Goal: Information Seeking & Learning: Compare options

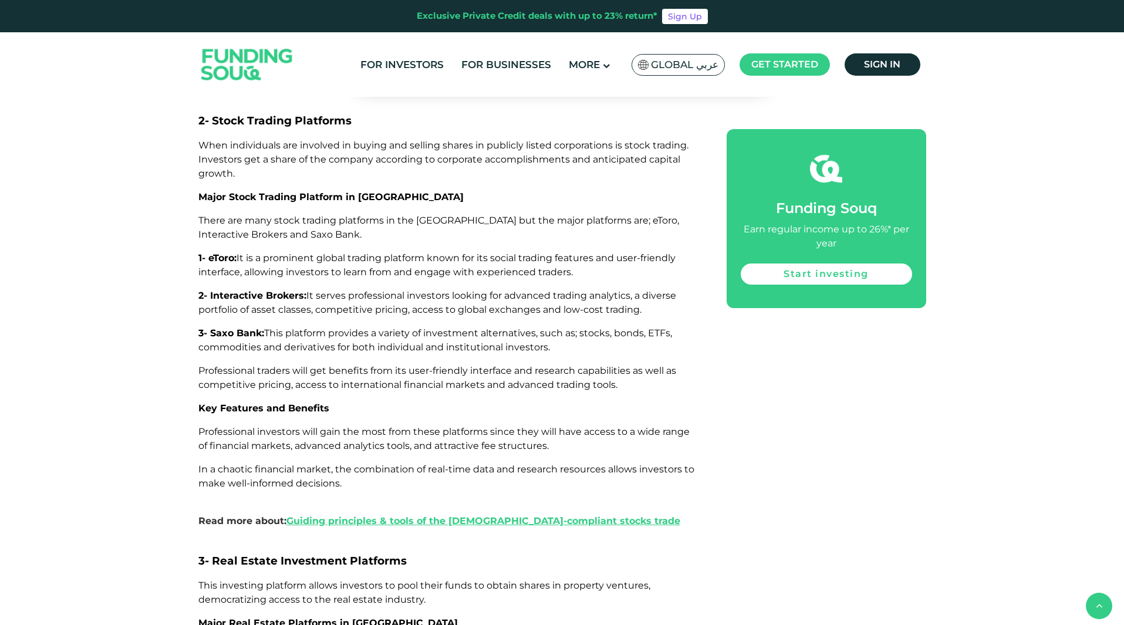
scroll to position [1819, 0]
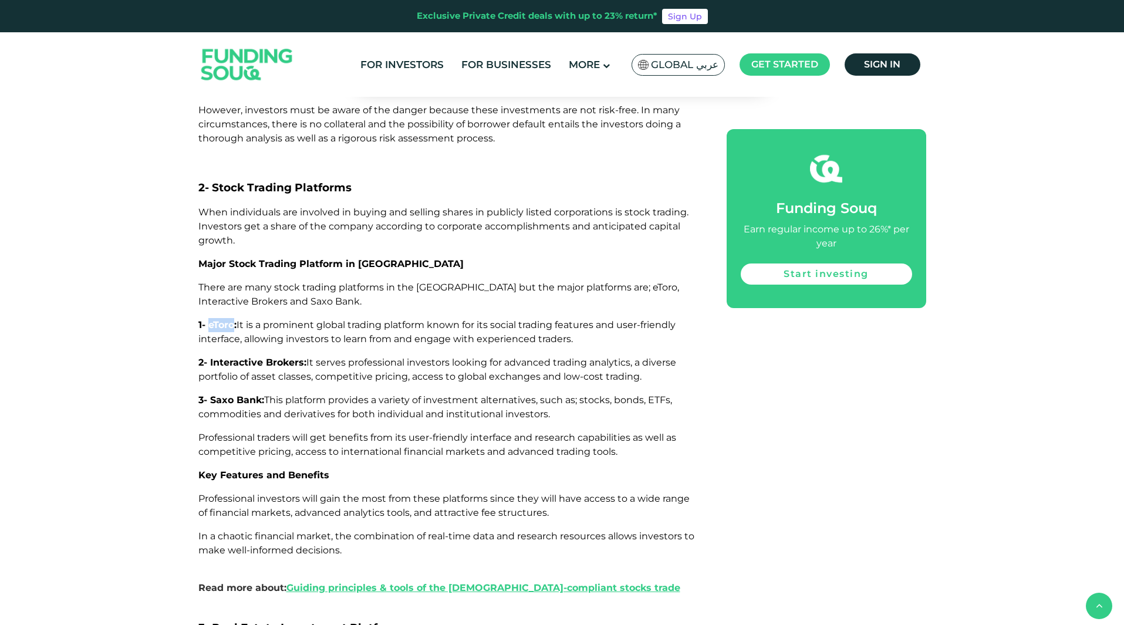
drag, startPoint x: 209, startPoint y: 286, endPoint x: 235, endPoint y: 287, distance: 25.8
click at [235, 319] on span "1- eToro:" at bounding box center [217, 324] width 38 height 11
drag, startPoint x: 209, startPoint y: 326, endPoint x: 303, endPoint y: 326, distance: 93.3
click at [303, 357] on span "2- Interactive Brokers:" at bounding box center [252, 362] width 108 height 11
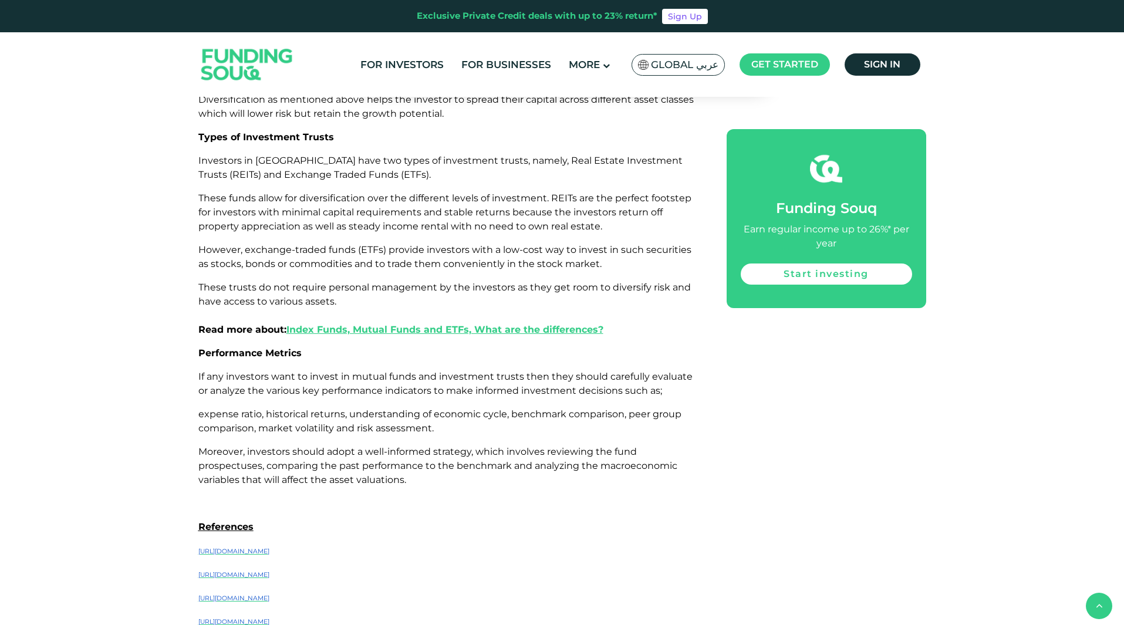
scroll to position [3696, 0]
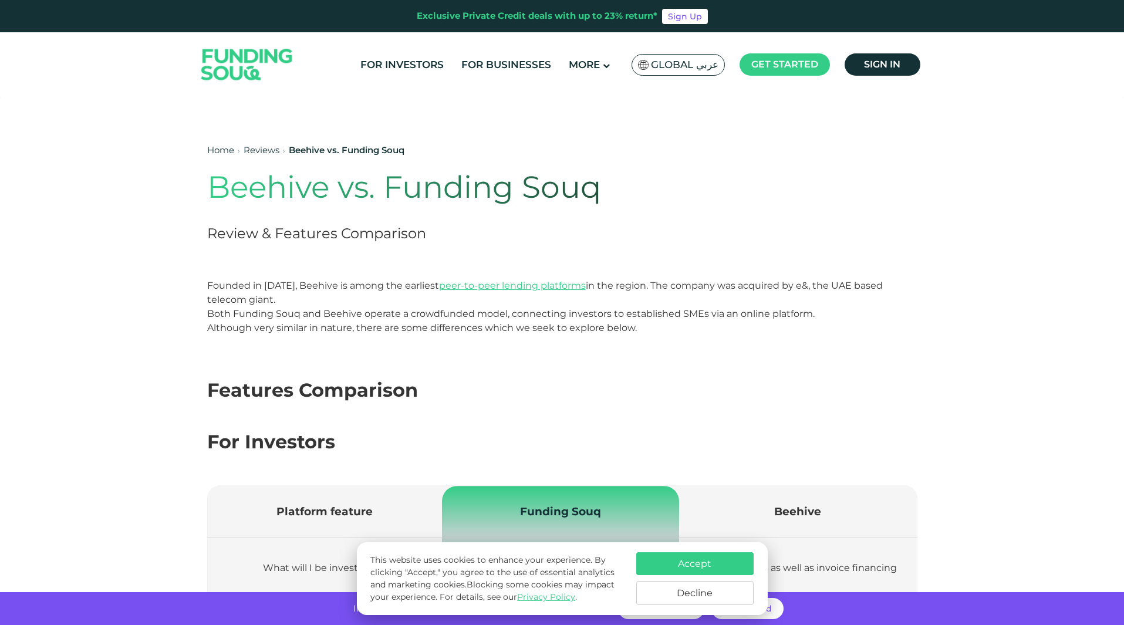
click at [679, 568] on button "Accept" at bounding box center [694, 563] width 117 height 23
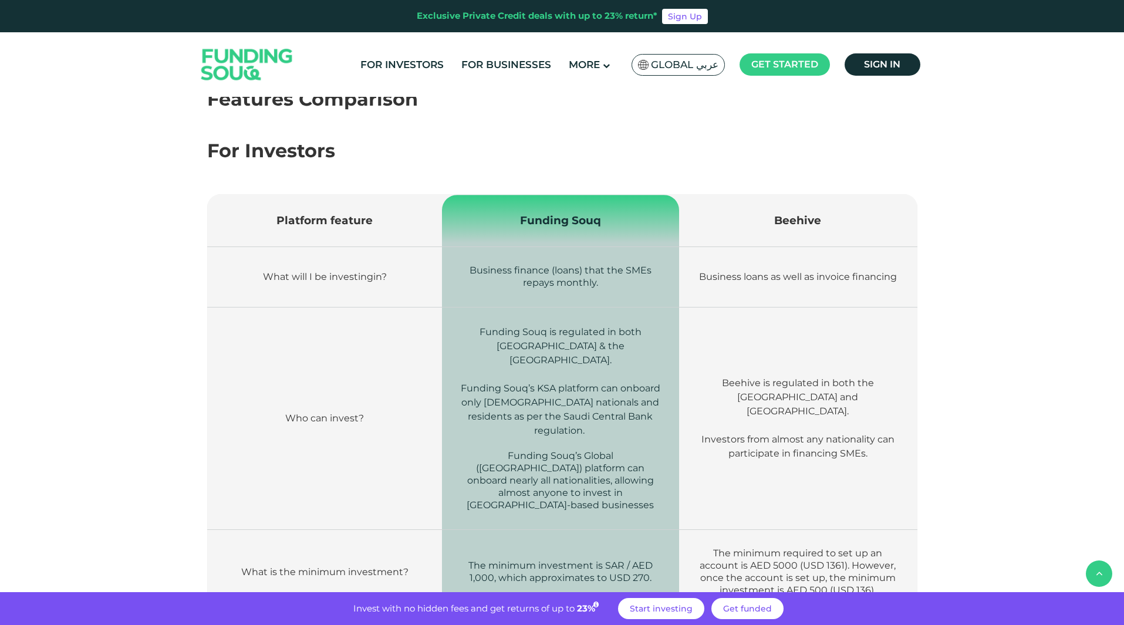
scroll to position [293, 0]
click at [802, 217] on span "Beehive" at bounding box center [797, 217] width 47 height 13
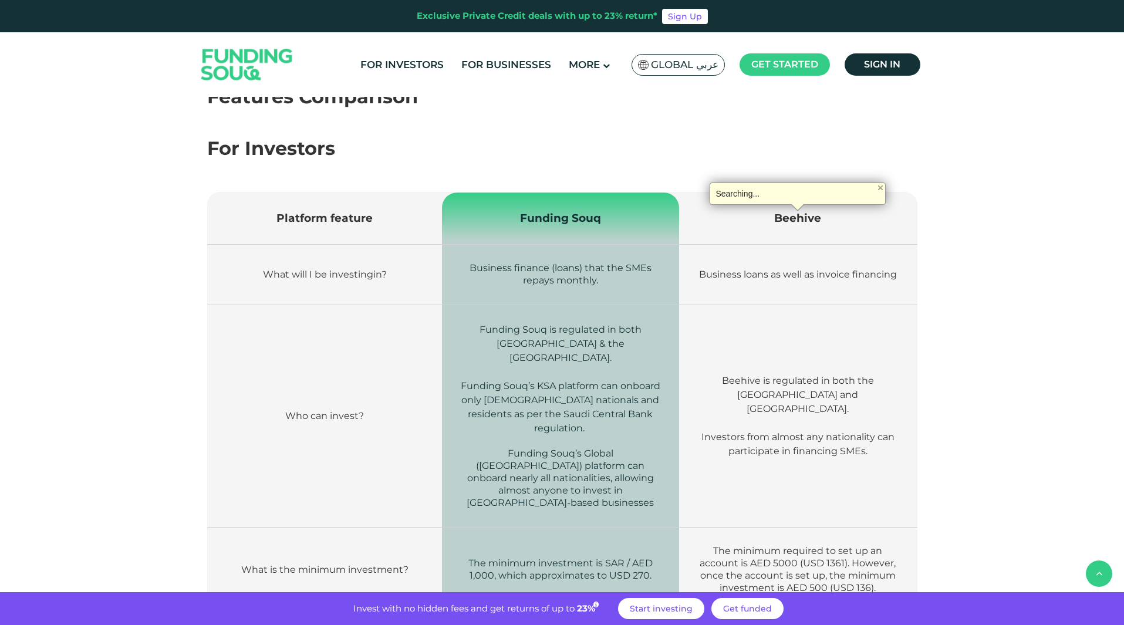
click at [523, 287] on td "Business finance (loans) that the SMEs repays monthly." at bounding box center [561, 275] width 238 height 60
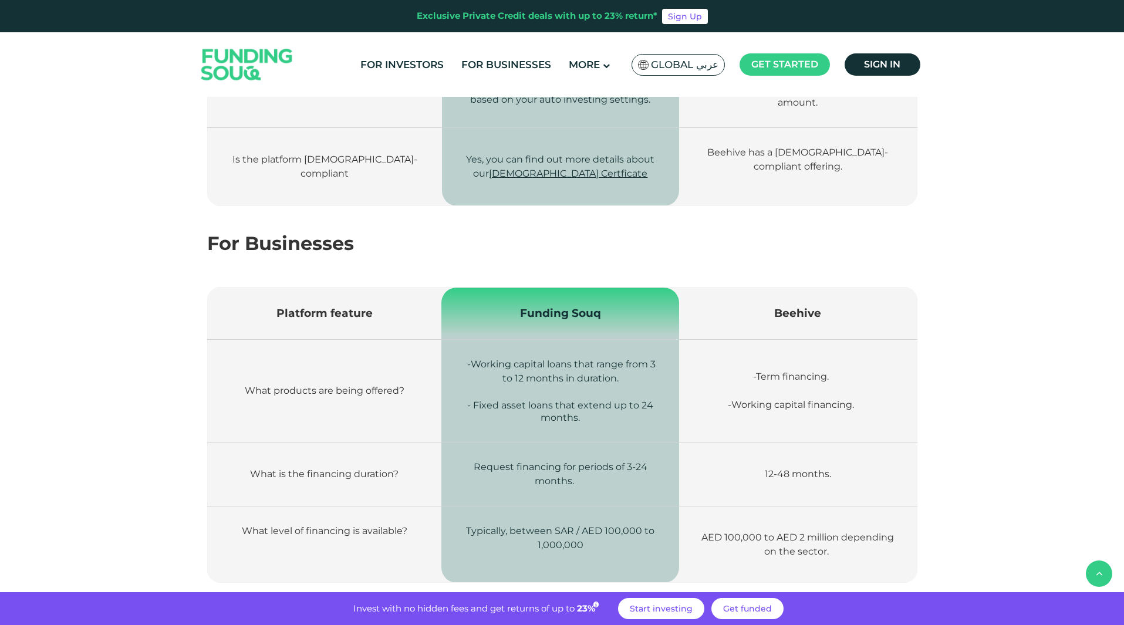
scroll to position [1467, 0]
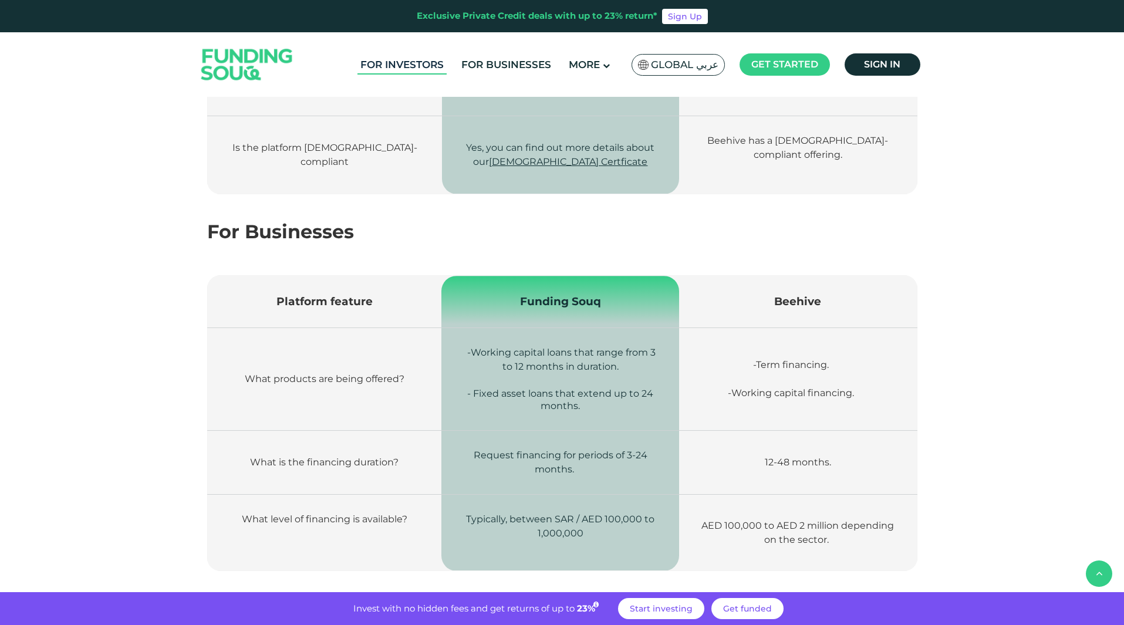
click at [415, 59] on link "For Investors" at bounding box center [401, 64] width 89 height 19
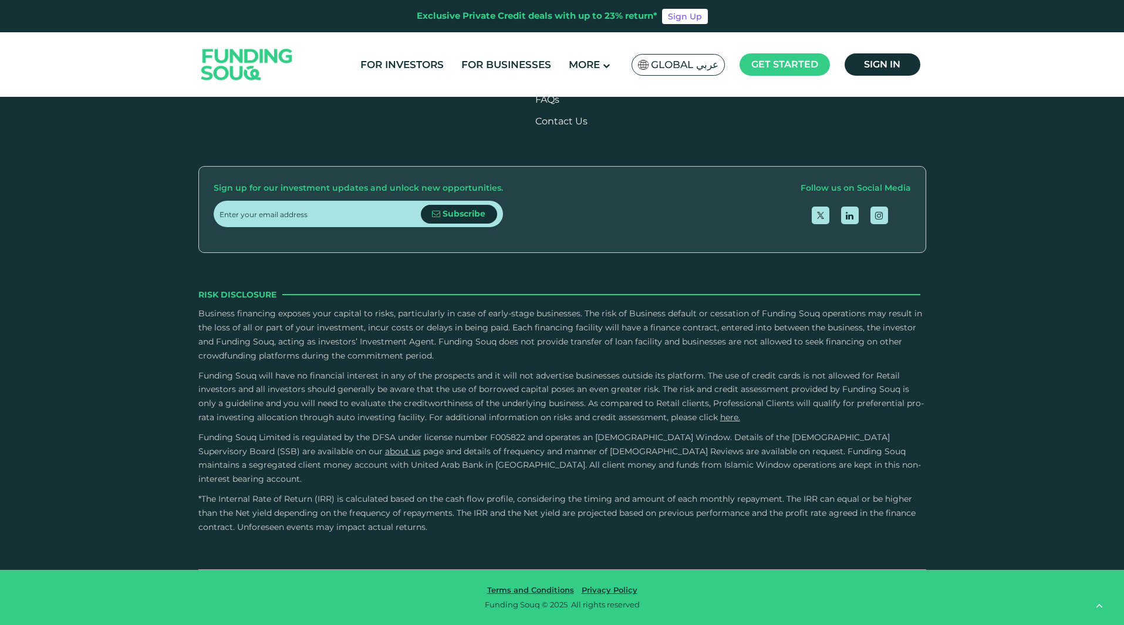
scroll to position [2171, 0]
drag, startPoint x: 595, startPoint y: 316, endPoint x: 471, endPoint y: 319, distance: 124.4
type tc-range-slider "2"
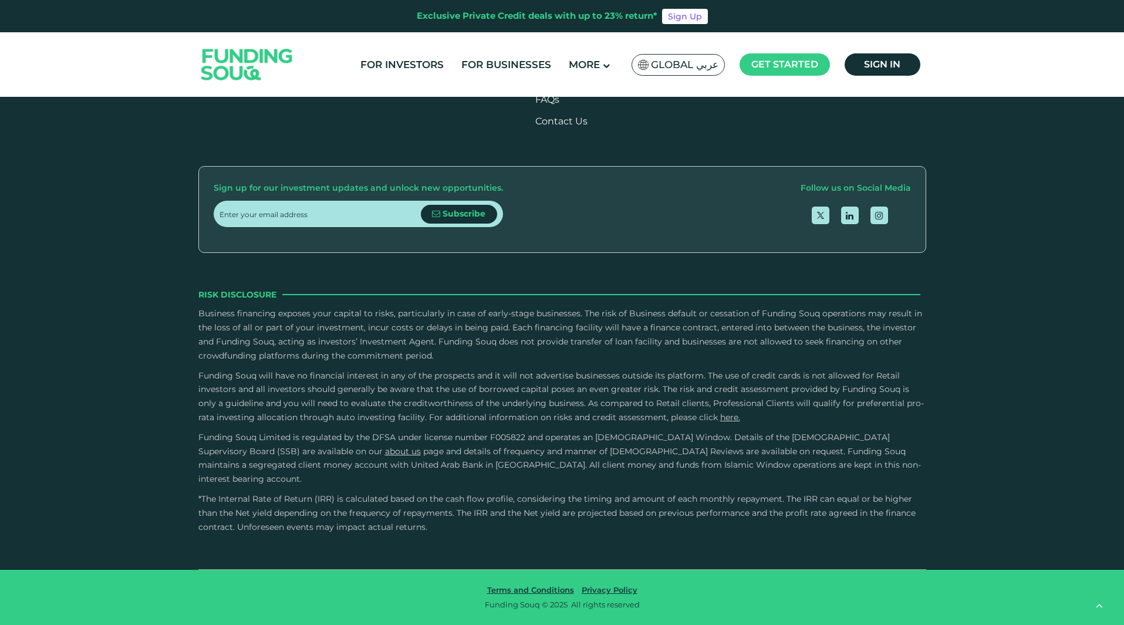
scroll to position [2523, 0]
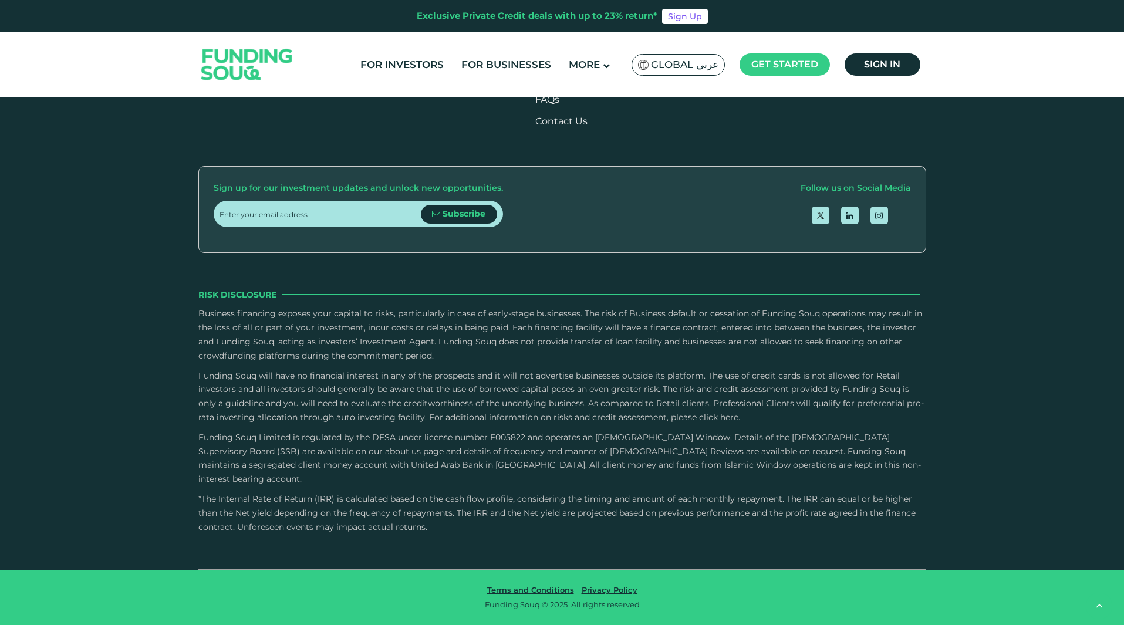
scroll to position [2699, 0]
click at [381, 52] on button "What is the schedule and method for profit distribution to investors?" at bounding box center [562, 34] width 710 height 35
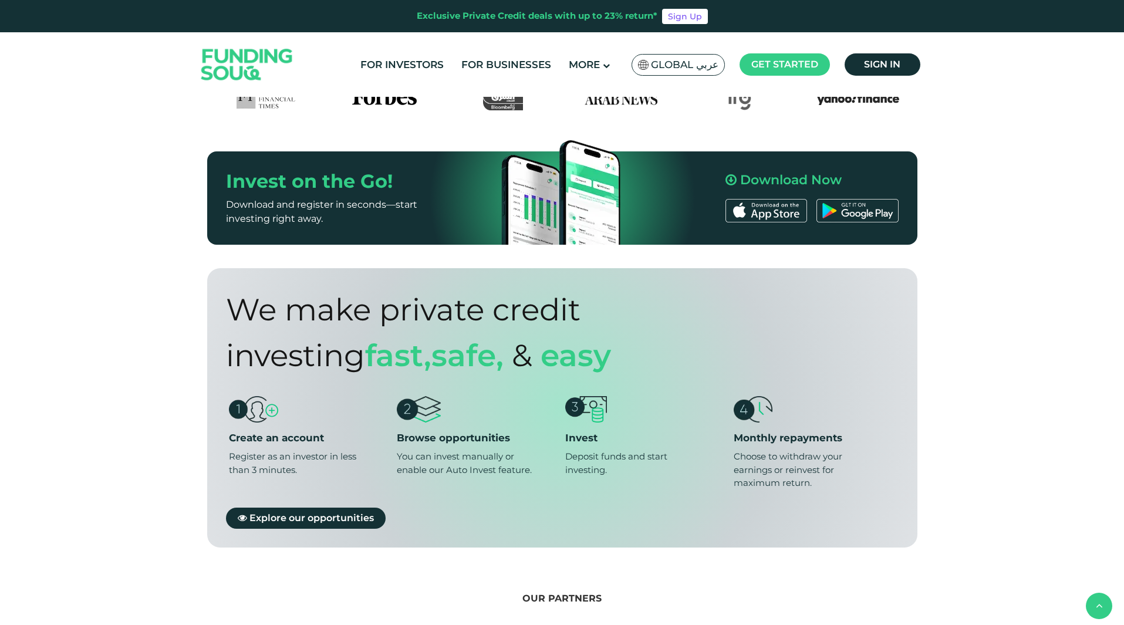
scroll to position [880, 0]
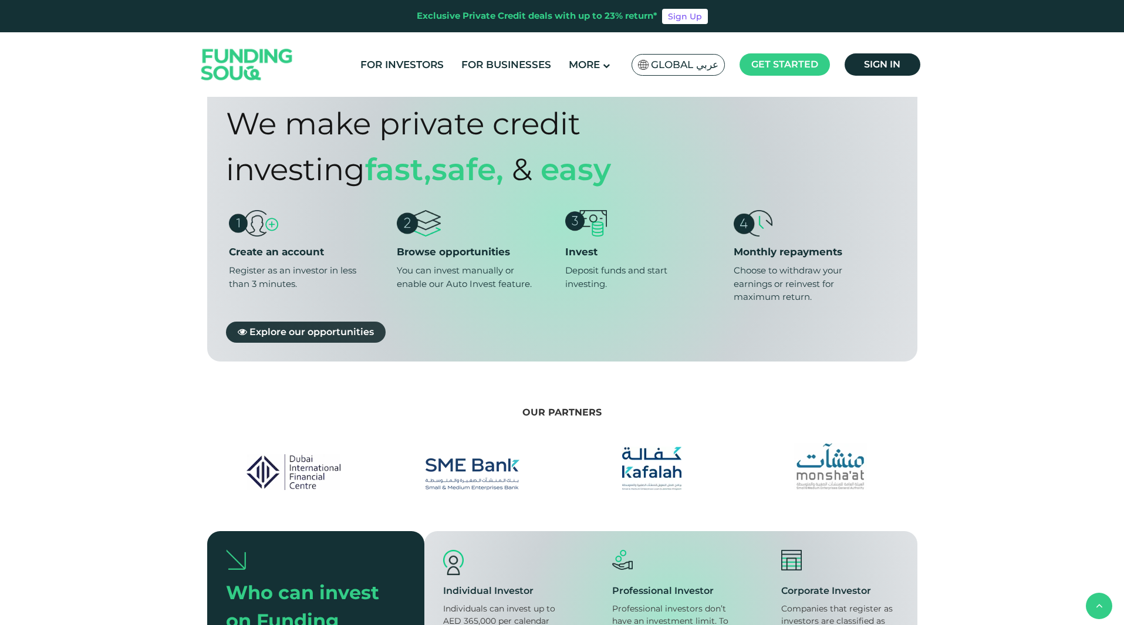
click at [330, 326] on span "Explore our opportunities" at bounding box center [311, 331] width 124 height 11
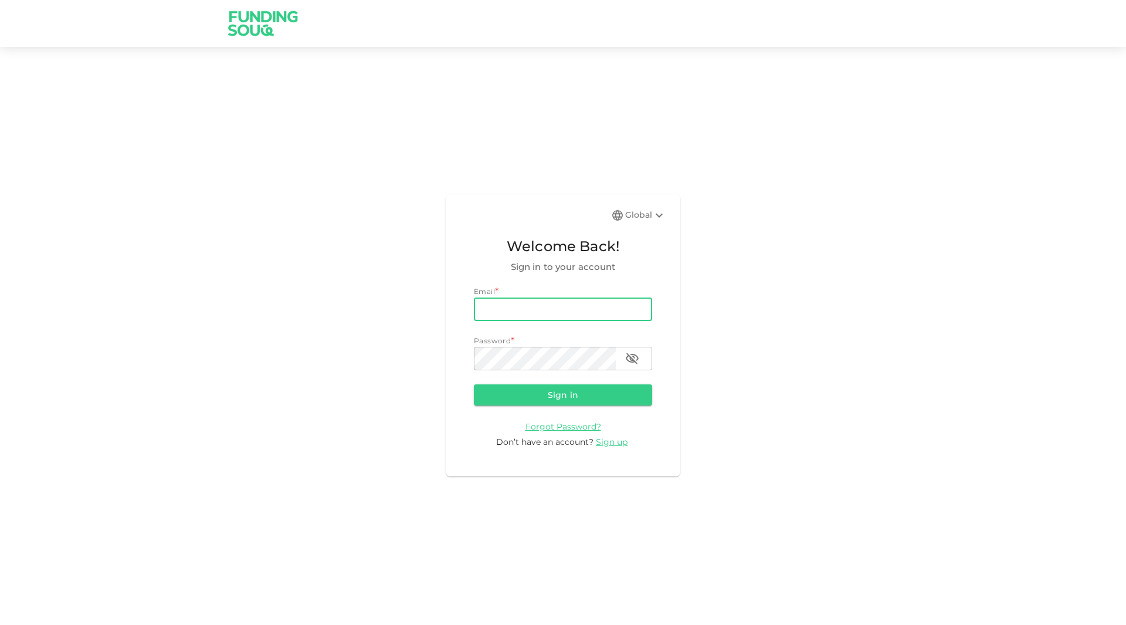
click at [559, 321] on input "email" at bounding box center [563, 308] width 178 height 23
type input "peyman.akbarnia@gmail.com"
click at [608, 439] on span "Sign up" at bounding box center [612, 441] width 32 height 11
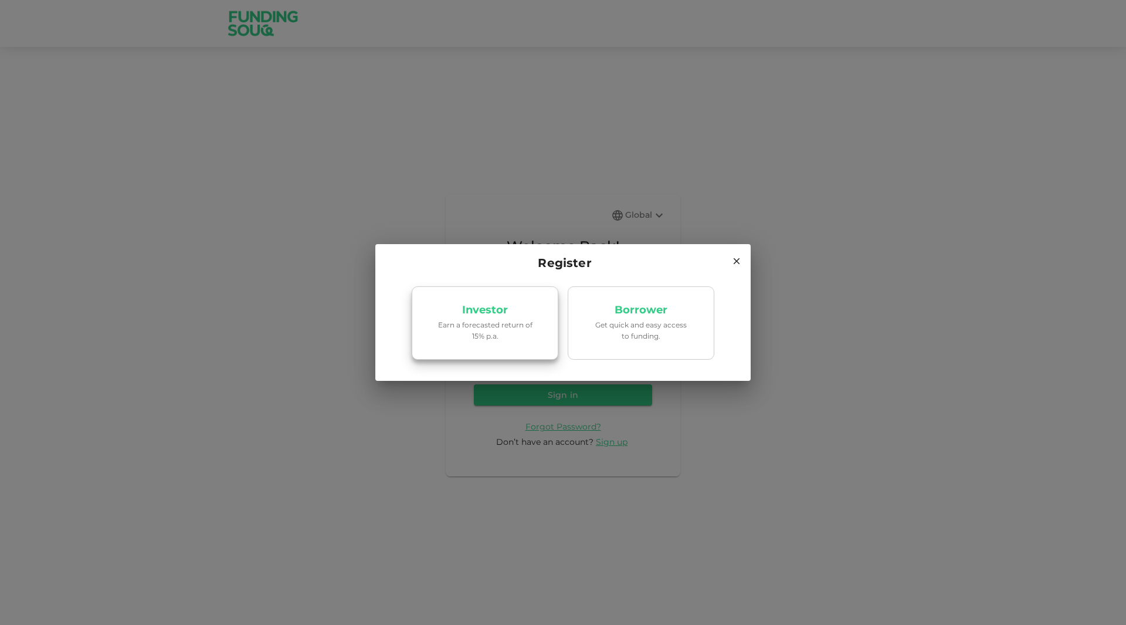
click at [505, 326] on p "Earn a forecasted return of 15% p.a." at bounding box center [485, 330] width 100 height 22
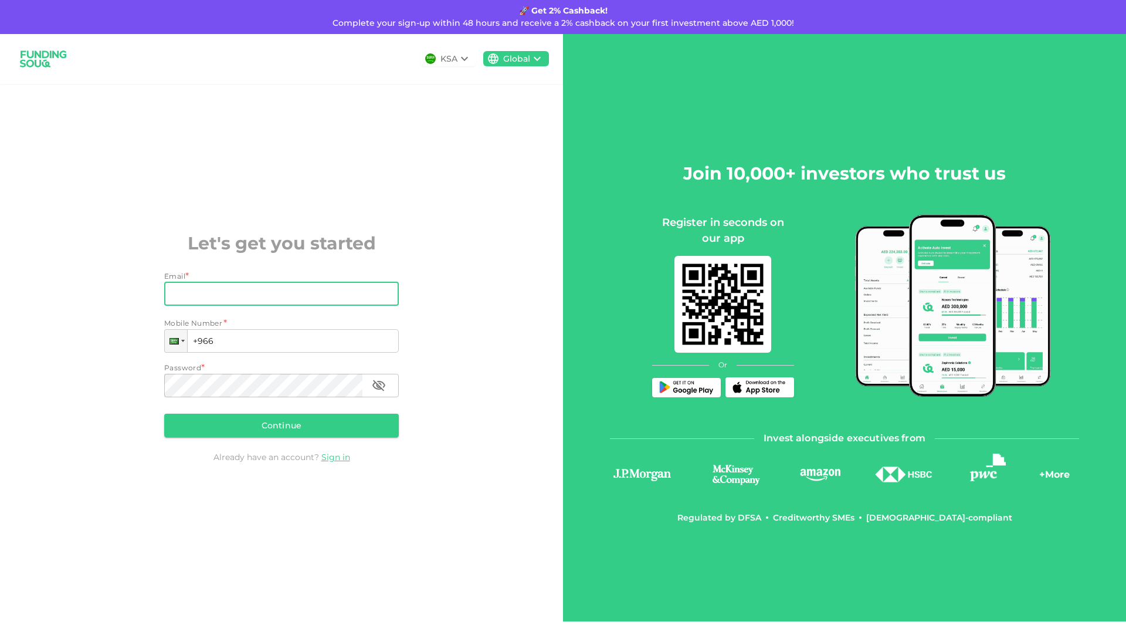
click at [327, 298] on input "Email" at bounding box center [275, 293] width 222 height 23
type input "peyman.akbarnia@gmail.com"
click at [309, 336] on input "+966" at bounding box center [281, 340] width 235 height 23
click at [478, 297] on div "KSA Global Let's get you started Email Email peyman.akbarnia@gmail.com Email Mo…" at bounding box center [281, 327] width 563 height 587
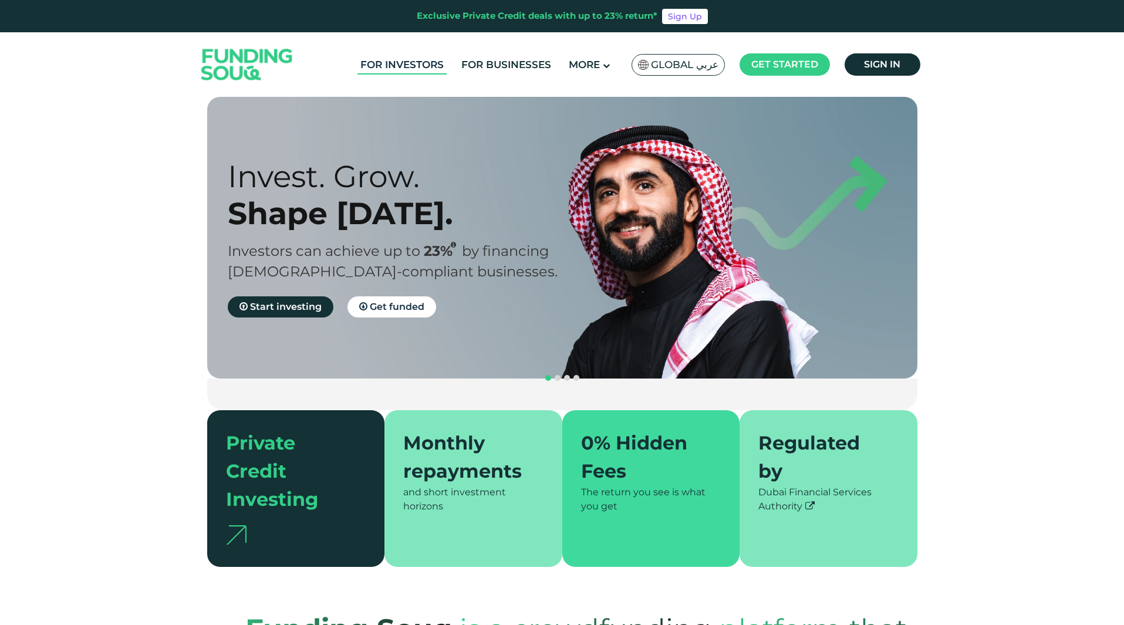
click at [419, 65] on link "For Investors" at bounding box center [401, 64] width 89 height 19
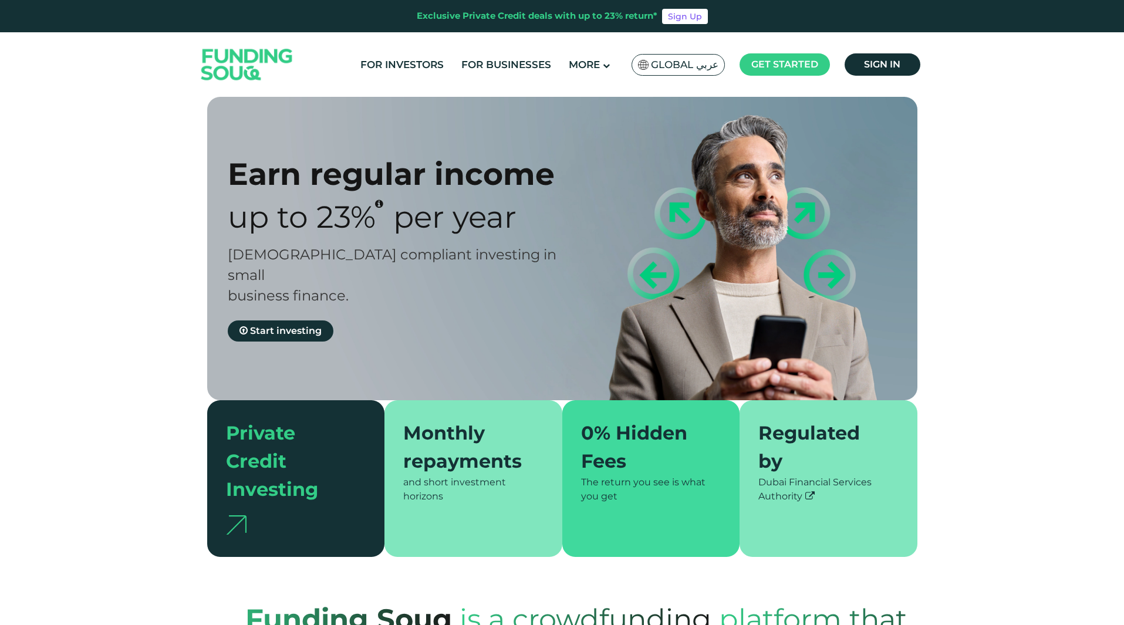
type tc-range-slider "4"
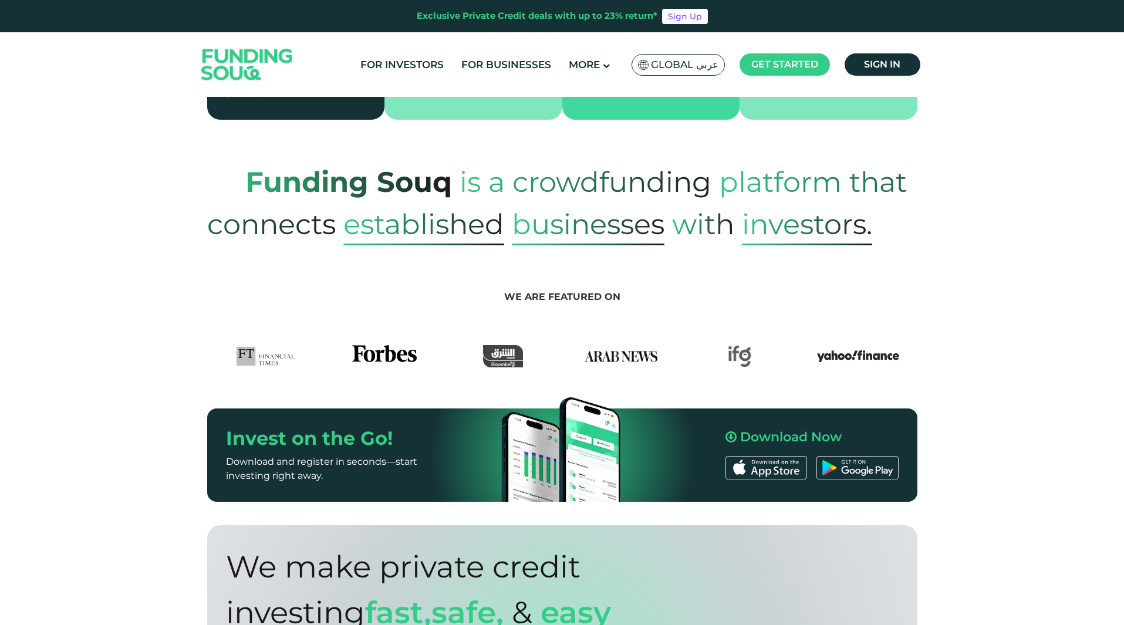
scroll to position [26, 0]
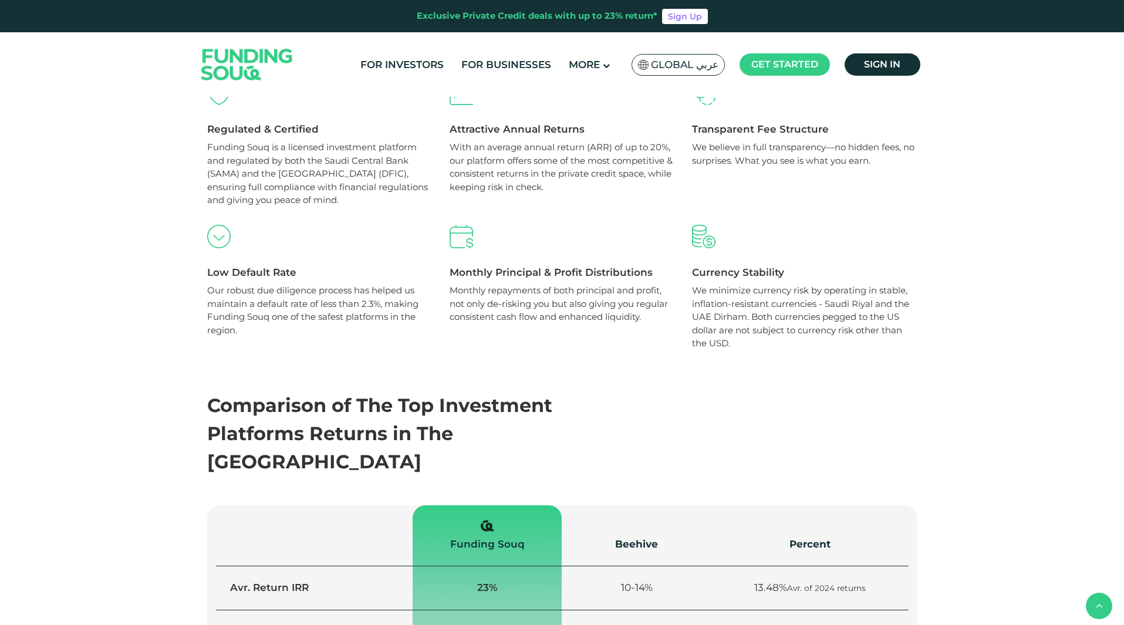
scroll to position [821, 0]
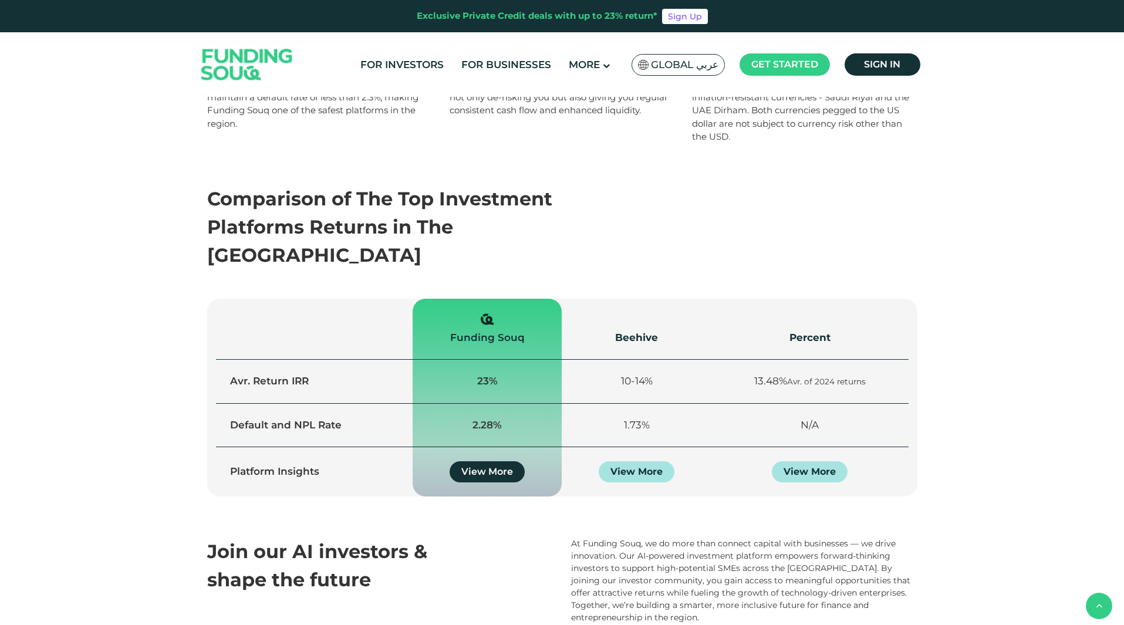
click at [631, 330] on div "Beehive" at bounding box center [636, 337] width 121 height 15
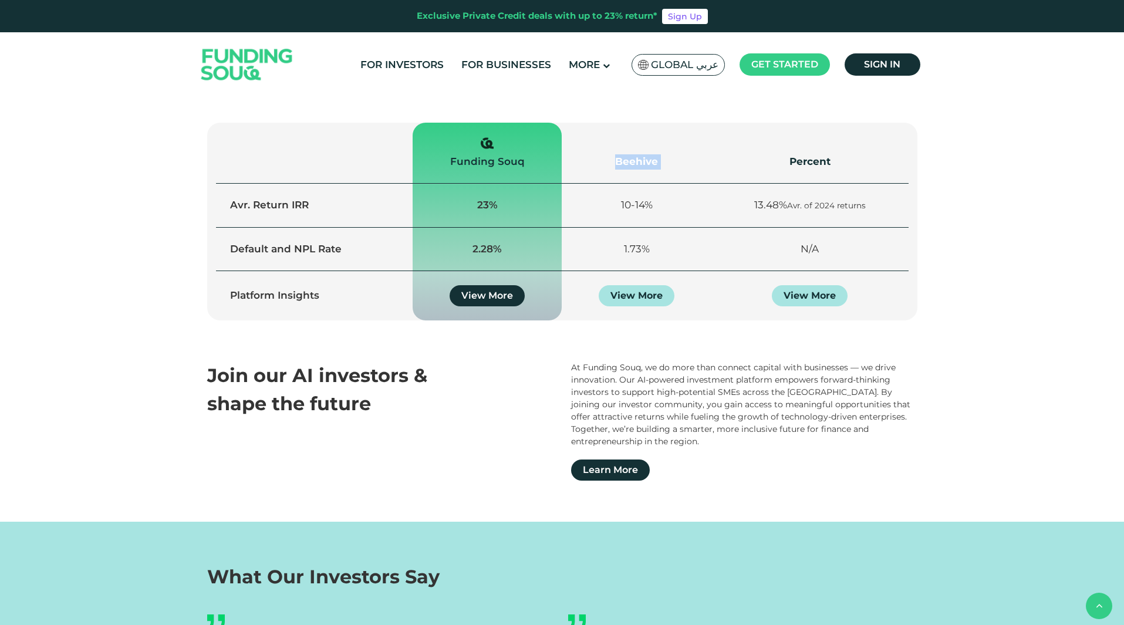
scroll to position [939, 0]
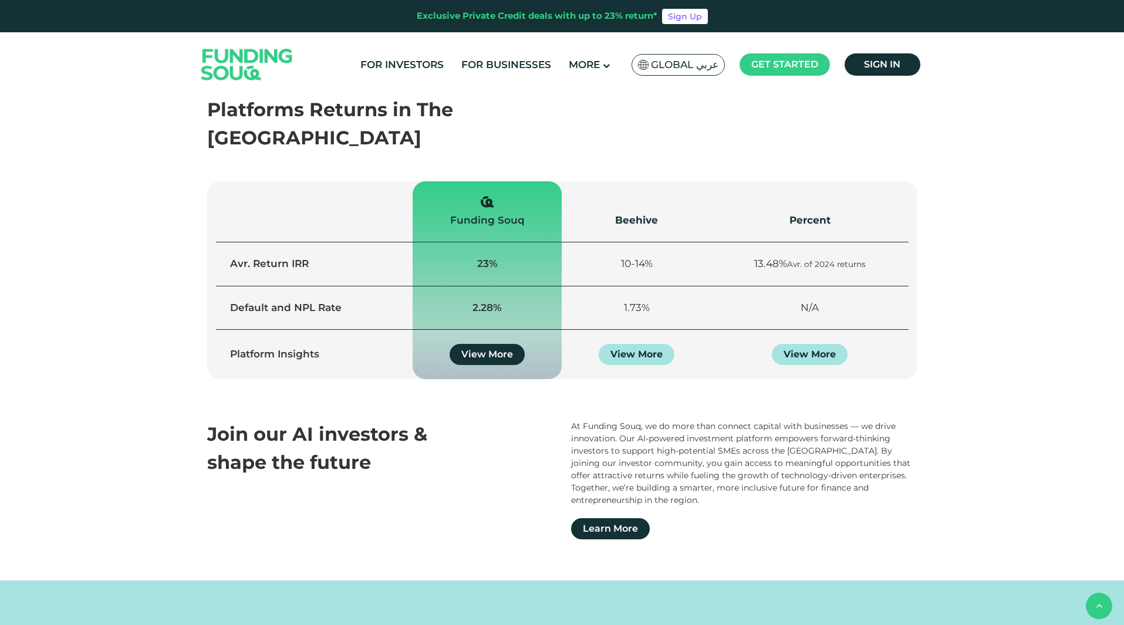
click at [271, 286] on td "Default and NPL Rate" at bounding box center [314, 308] width 197 height 44
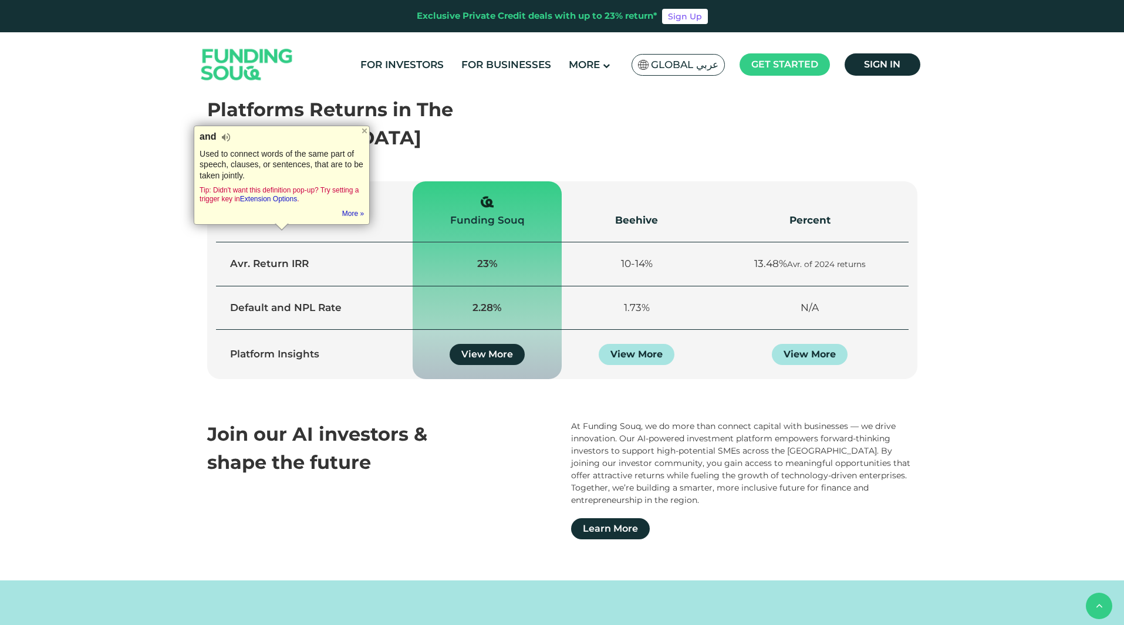
click at [271, 286] on td "Default and NPL Rate" at bounding box center [314, 308] width 197 height 44
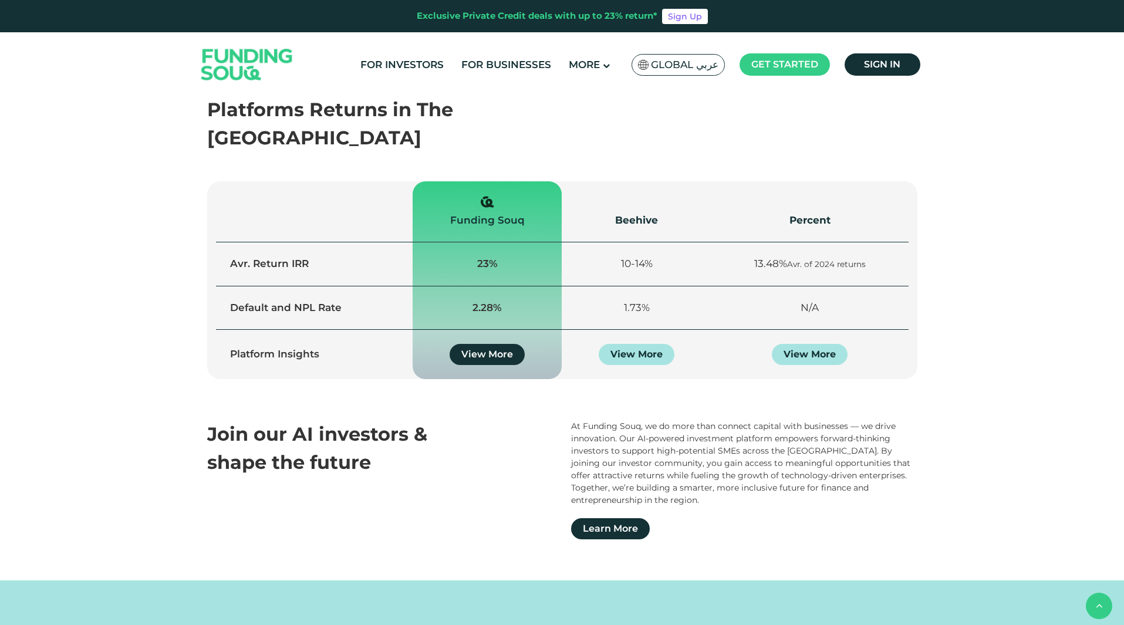
click at [271, 286] on td "Default and NPL Rate" at bounding box center [314, 308] width 197 height 44
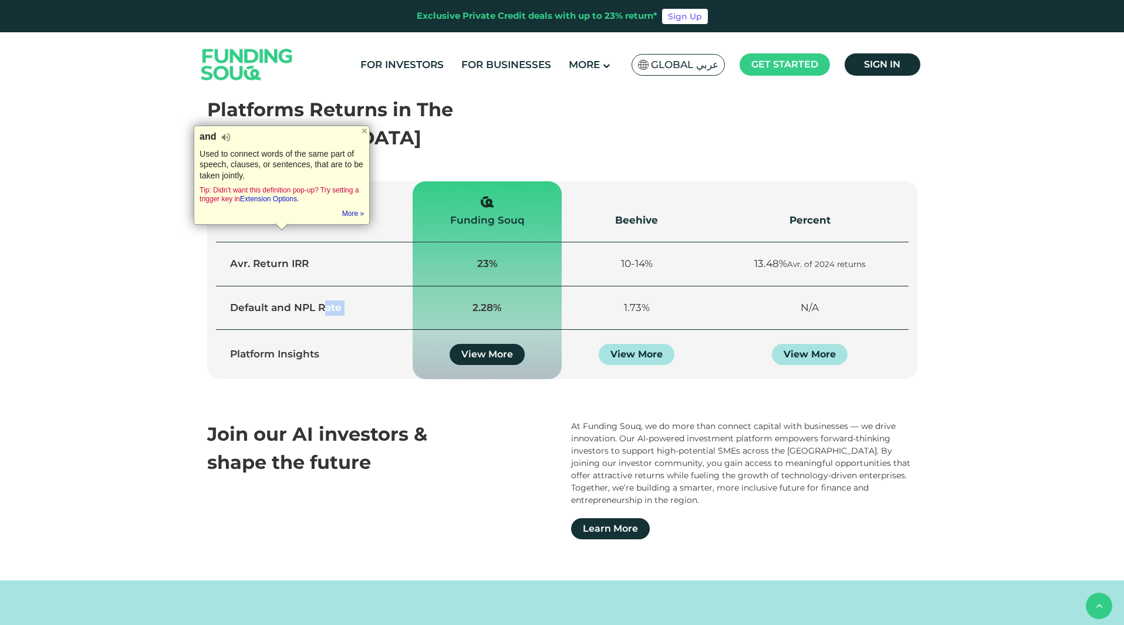
click at [271, 286] on td "Default and NPL Rate" at bounding box center [314, 308] width 197 height 44
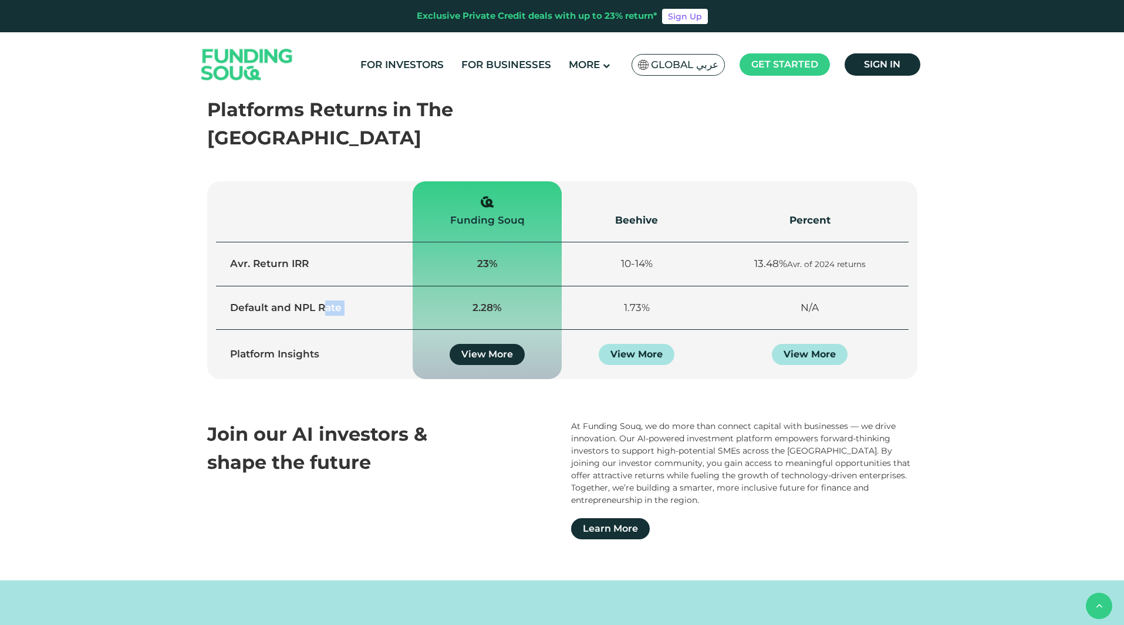
click at [271, 286] on td "Default and NPL Rate" at bounding box center [314, 308] width 197 height 44
